Goal: Task Accomplishment & Management: Use online tool/utility

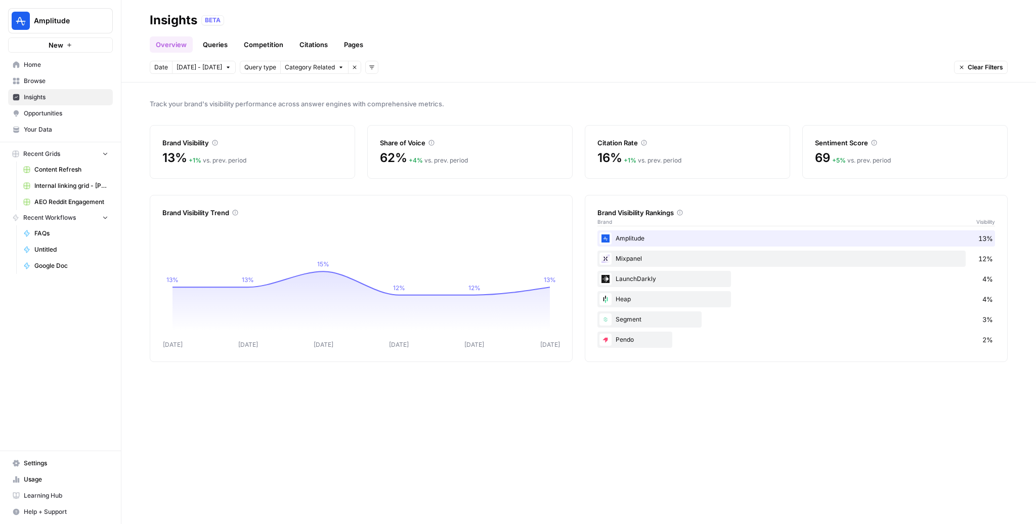
click at [39, 70] on link "Home" at bounding box center [60, 65] width 105 height 16
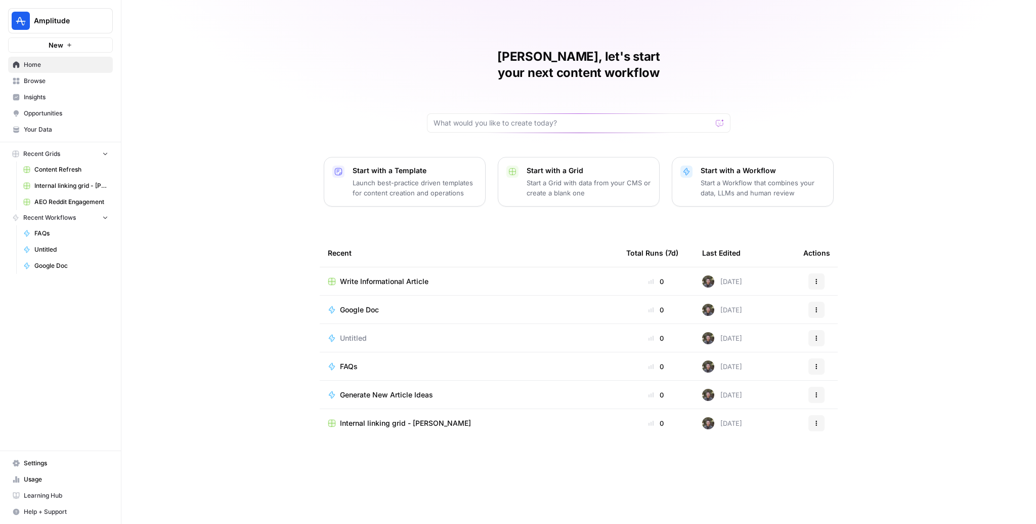
click at [60, 79] on span "Browse" at bounding box center [66, 80] width 84 height 9
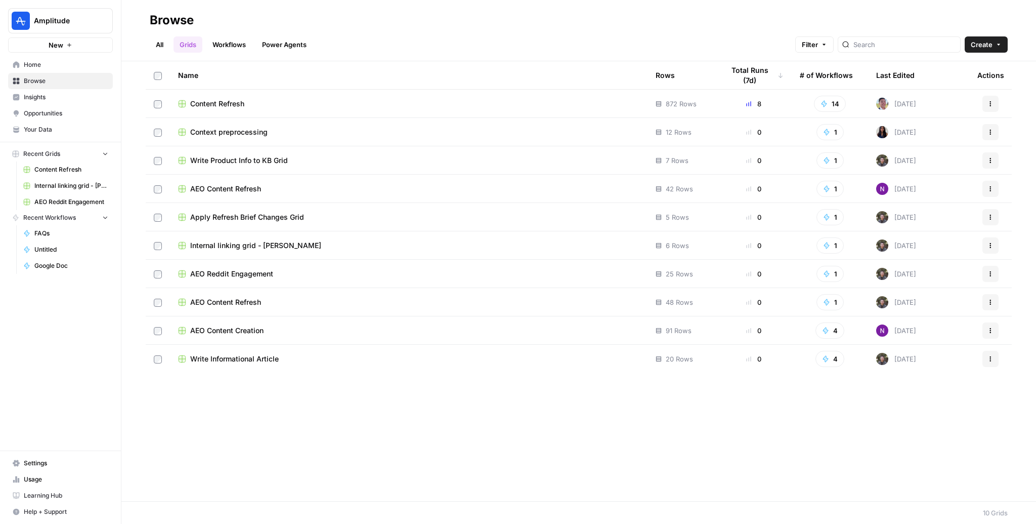
click at [219, 102] on span "Content Refresh" at bounding box center [217, 104] width 54 height 10
click at [232, 105] on span "Content Refresh" at bounding box center [217, 104] width 54 height 10
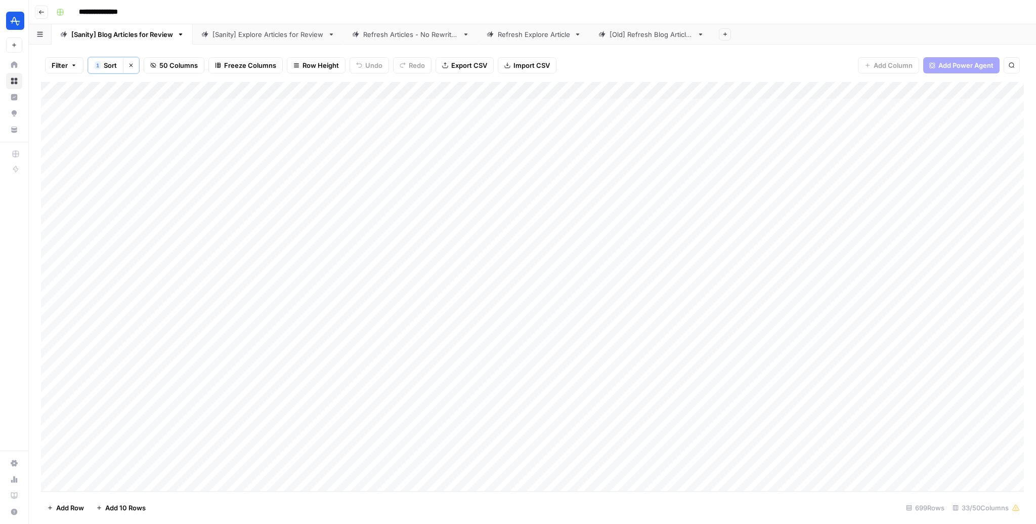
click at [253, 35] on div "[Sanity] Explore Articles for Review" at bounding box center [267, 34] width 111 height 10
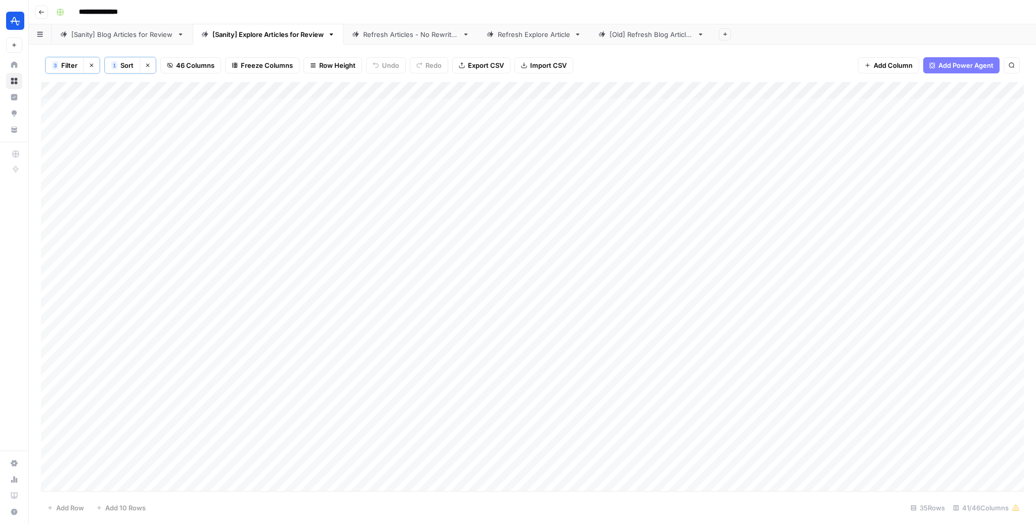
click at [515, 36] on div "Refresh Explore Article" at bounding box center [534, 34] width 72 height 10
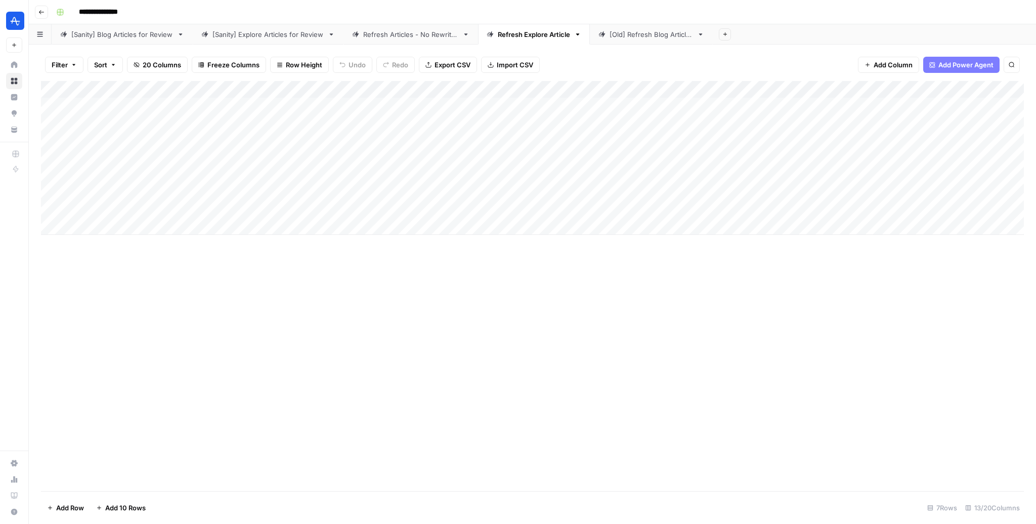
click at [267, 34] on div "[Sanity] Explore Articles for Review" at bounding box center [267, 34] width 111 height 10
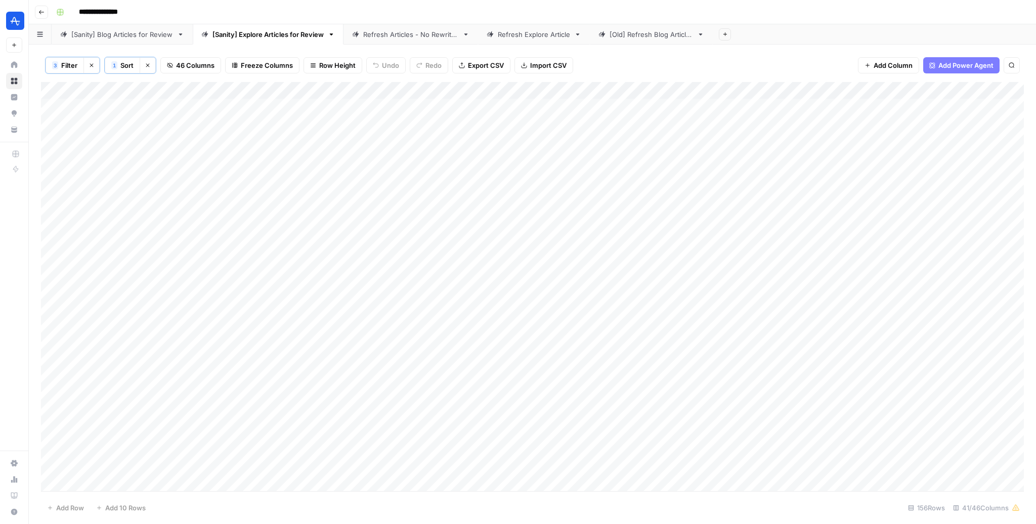
click at [122, 68] on span "Sort" at bounding box center [126, 65] width 13 height 10
click at [122, 65] on span "Sort" at bounding box center [126, 65] width 13 height 10
click at [71, 57] on button "3 Filter" at bounding box center [65, 65] width 38 height 16
type input "Output"
type input "Refresh"
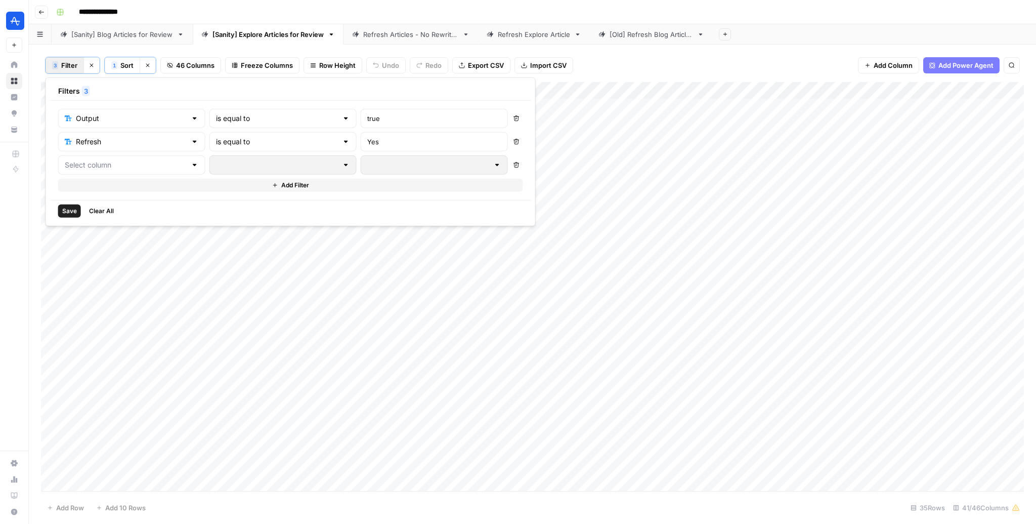
click at [809, 14] on div "**********" at bounding box center [539, 12] width 974 height 16
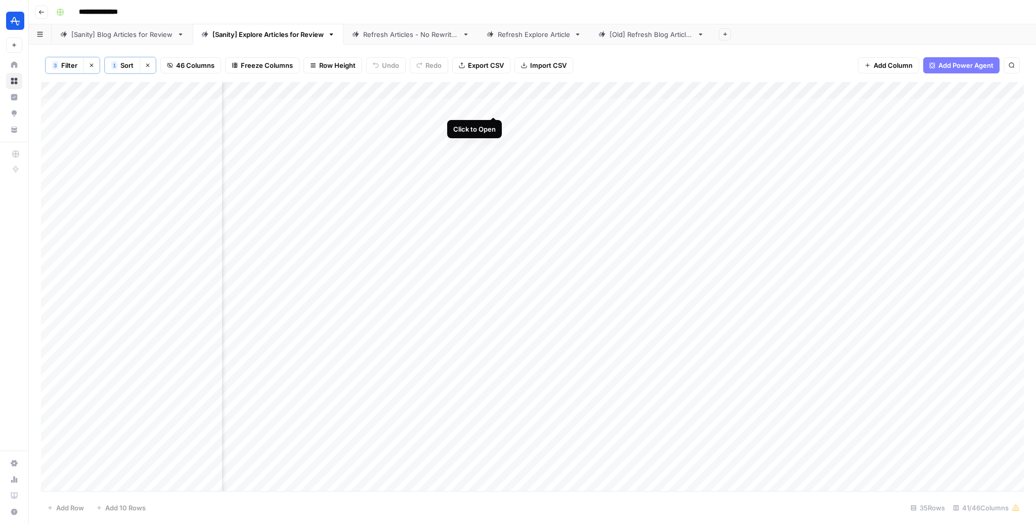
click at [491, 106] on div "Add Column" at bounding box center [532, 286] width 983 height 409
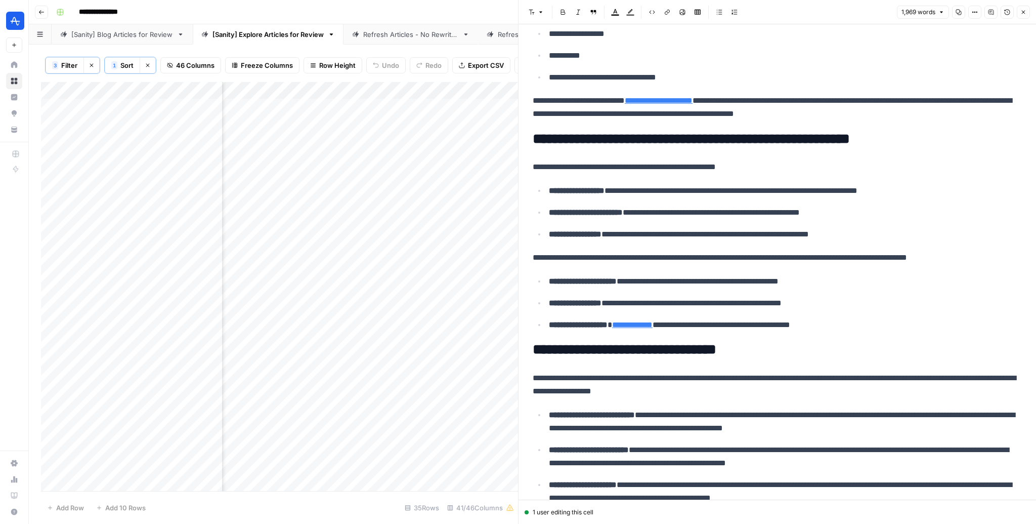
scroll to position [729, 0]
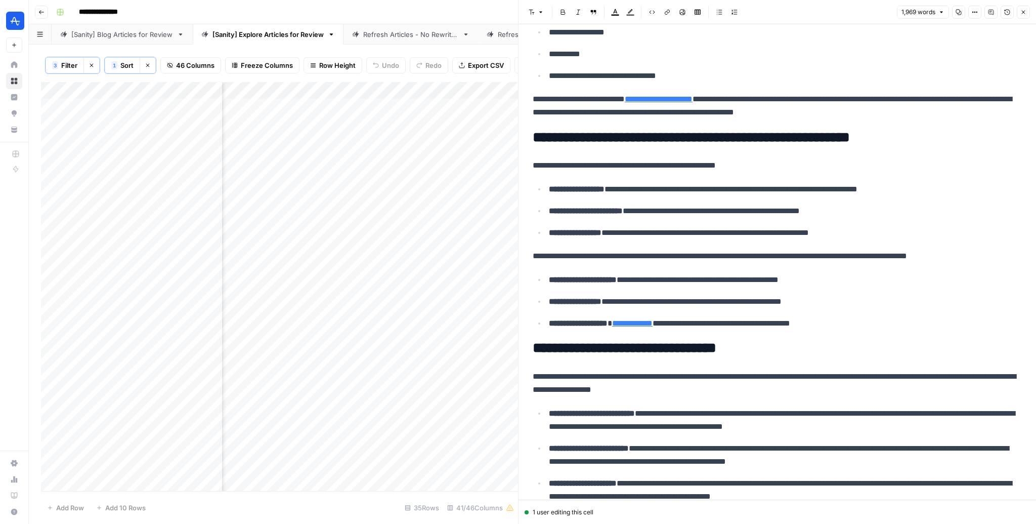
click at [1023, 13] on icon "button" at bounding box center [1023, 12] width 6 height 6
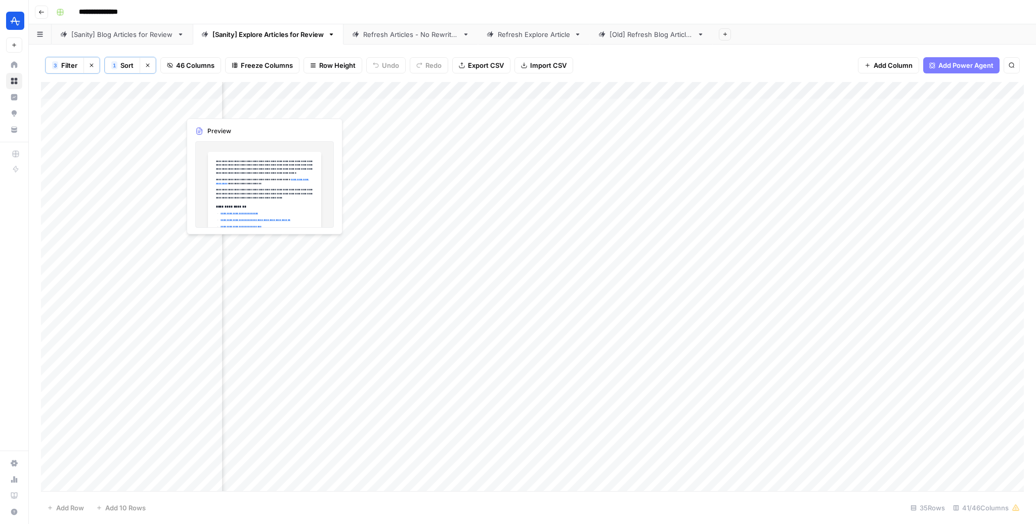
click at [326, 105] on div "Add Column" at bounding box center [532, 286] width 983 height 409
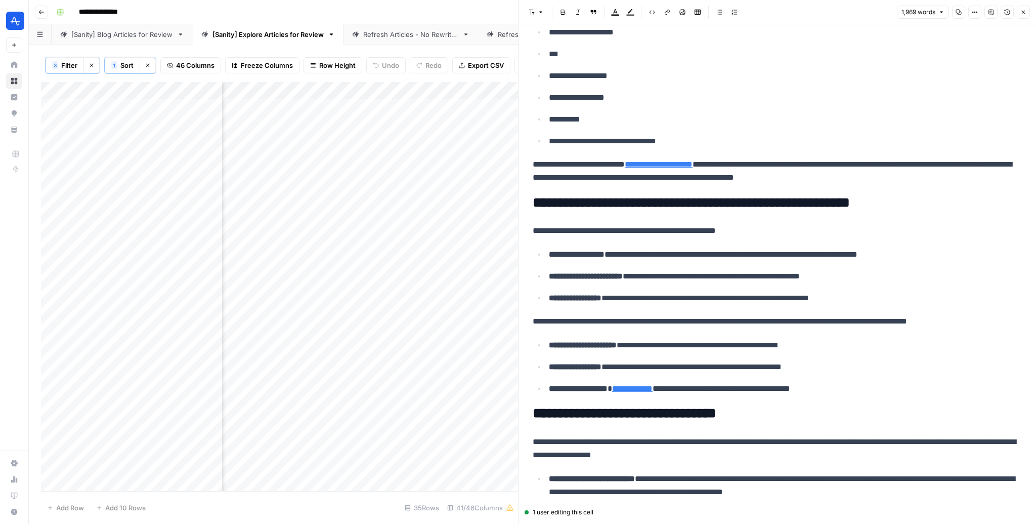
scroll to position [664, 0]
